Goal: Use online tool/utility: Utilize a website feature to perform a specific function

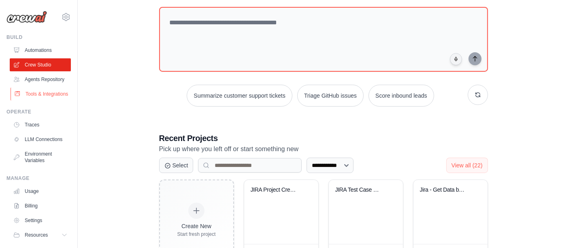
click at [33, 100] on link "Tools & Integrations" at bounding box center [41, 93] width 61 height 13
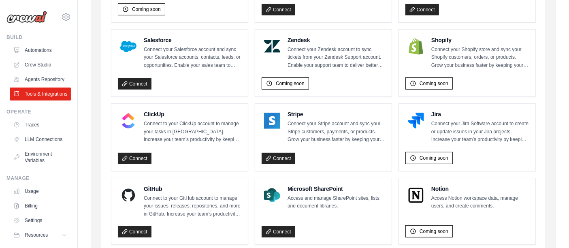
scroll to position [405, 0]
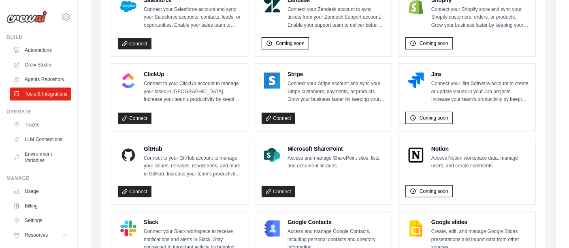
click at [434, 116] on span "Coming soon" at bounding box center [434, 118] width 29 height 6
click at [41, 62] on link "Crew Studio" at bounding box center [41, 64] width 61 height 13
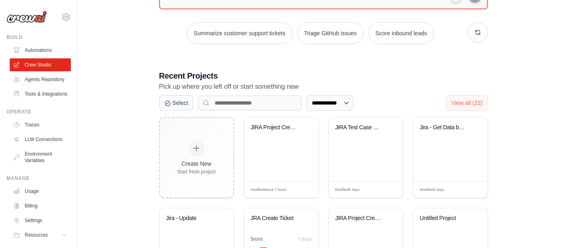
scroll to position [135, 0]
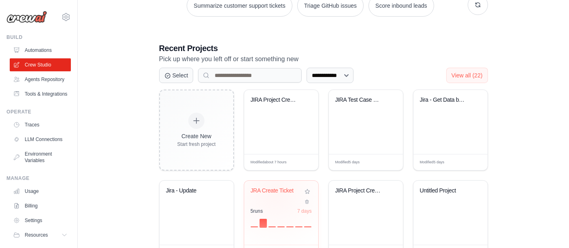
click at [275, 192] on div "JRA Create Ticket" at bounding box center [275, 192] width 49 height 11
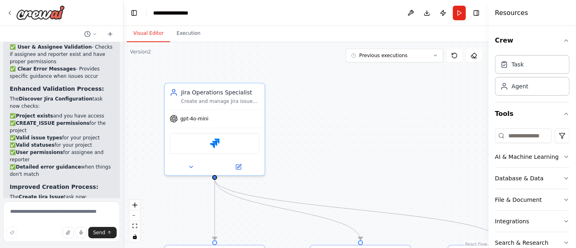
scroll to position [4165, 0]
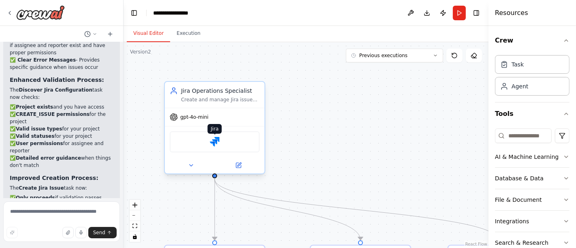
click at [215, 137] on img at bounding box center [215, 142] width 10 height 10
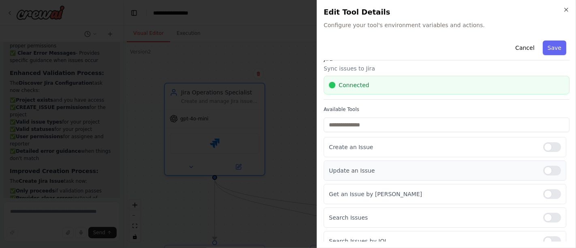
scroll to position [0, 0]
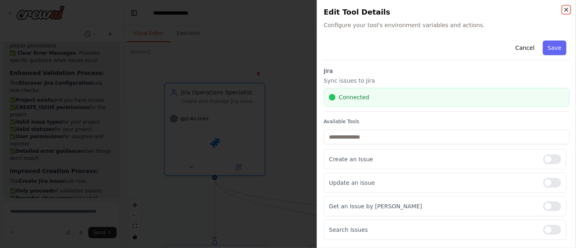
click at [567, 9] on icon "button" at bounding box center [566, 9] width 6 height 6
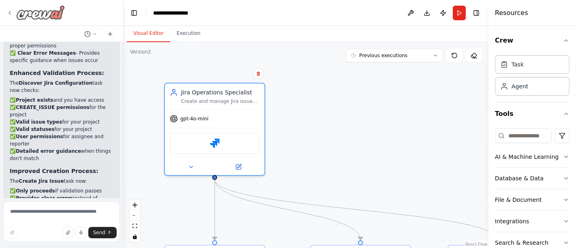
click at [13, 11] on div at bounding box center [35, 12] width 58 height 15
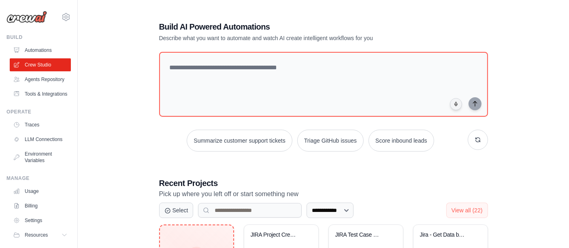
scroll to position [135, 0]
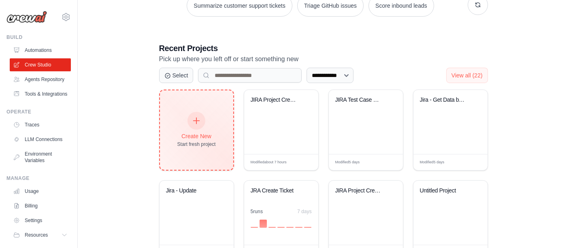
click at [200, 118] on icon at bounding box center [196, 120] width 9 height 9
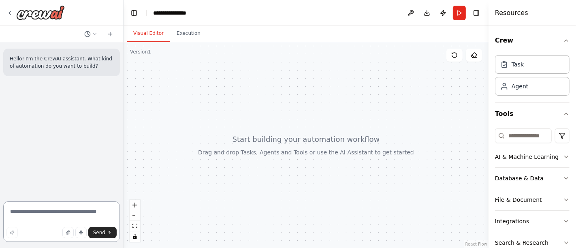
click at [41, 210] on textarea at bounding box center [61, 221] width 117 height 41
type textarea "**********"
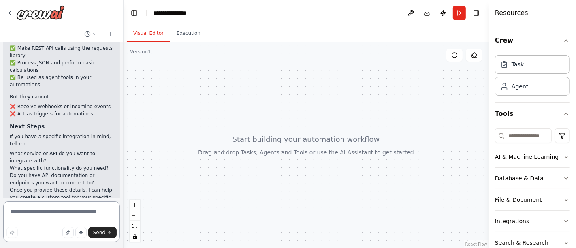
scroll to position [497, 0]
